Goal: Navigation & Orientation: Find specific page/section

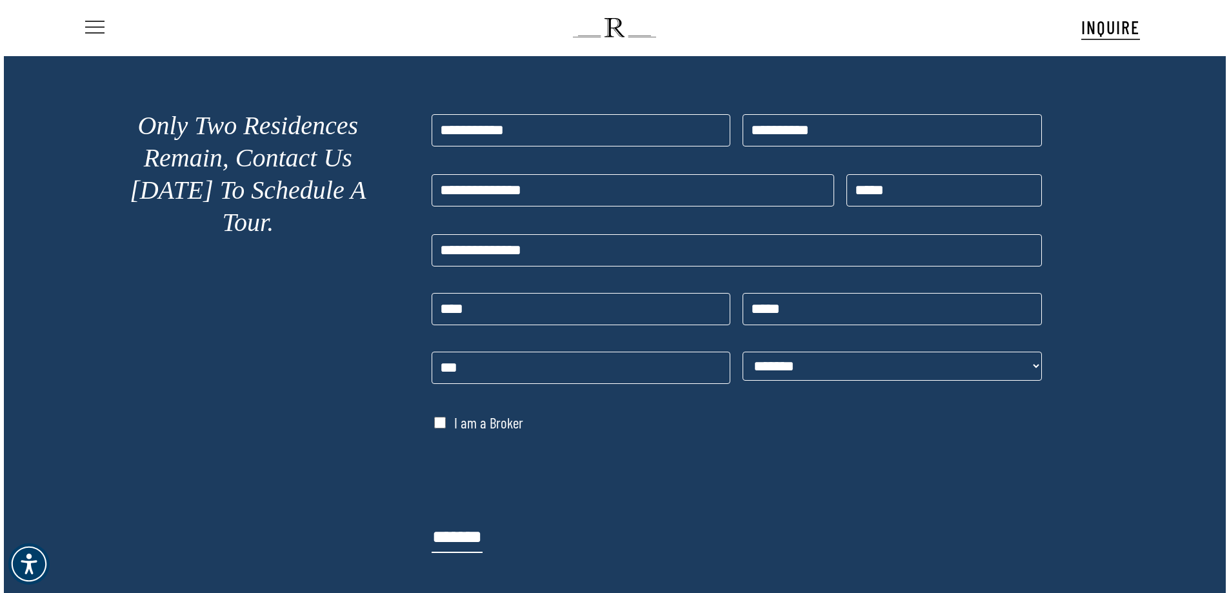
click at [103, 28] on span "Navigation Menu" at bounding box center [94, 28] width 19 height 14
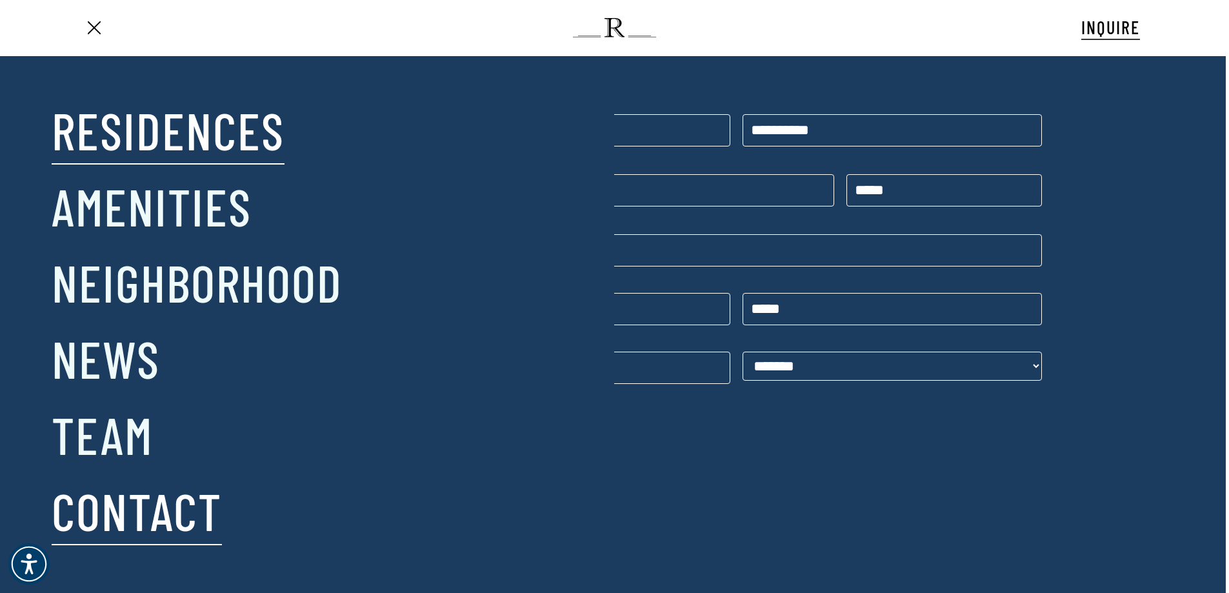
click at [212, 145] on link "Residences" at bounding box center [168, 129] width 233 height 67
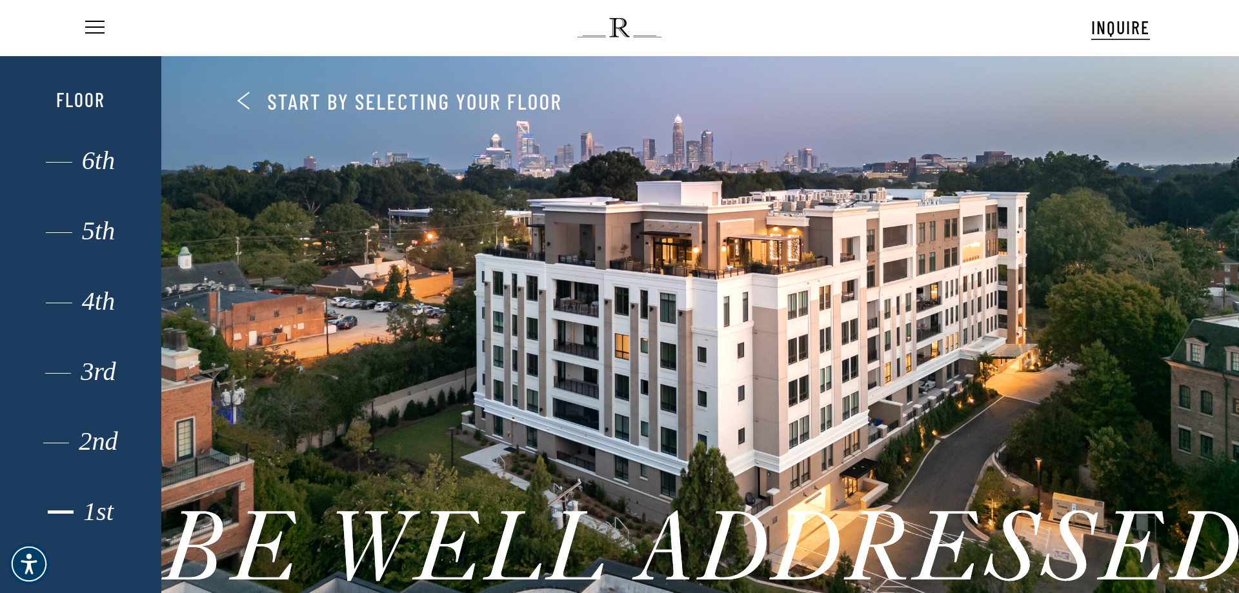
click at [99, 510] on div "1st" at bounding box center [81, 511] width 112 height 17
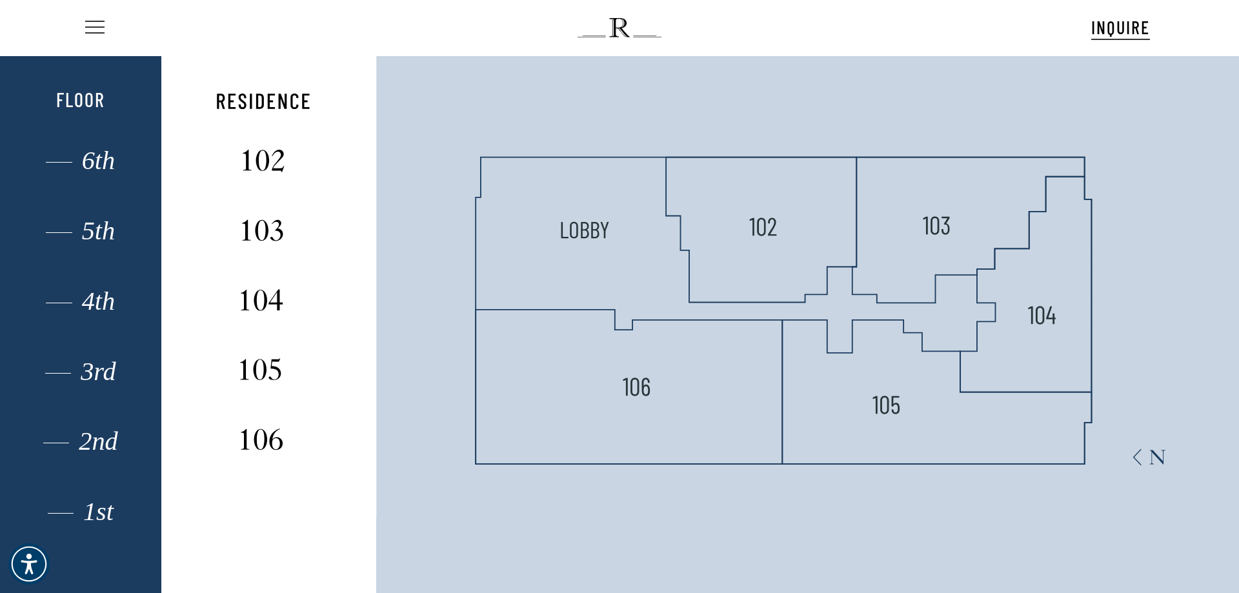
click at [93, 26] on span "Navigation Menu" at bounding box center [95, 28] width 14 height 18
